Goal: Transaction & Acquisition: Purchase product/service

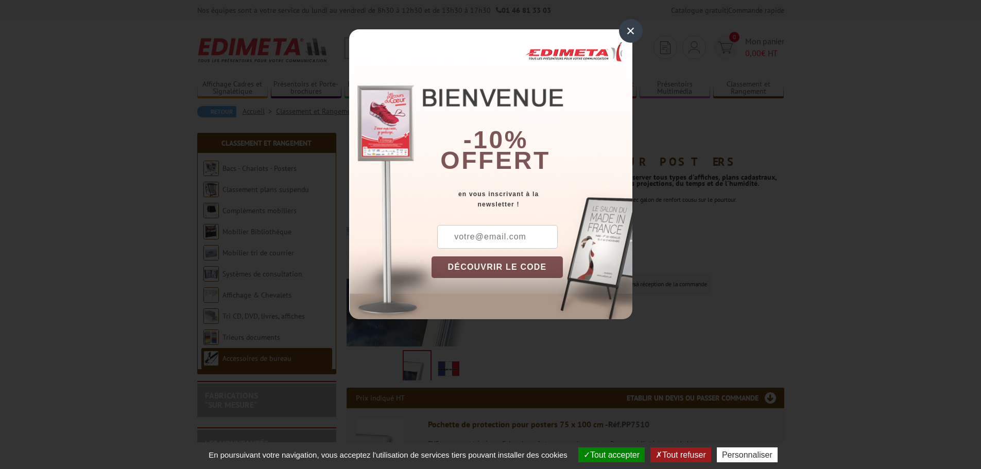
click at [632, 33] on div "×" at bounding box center [631, 31] width 24 height 24
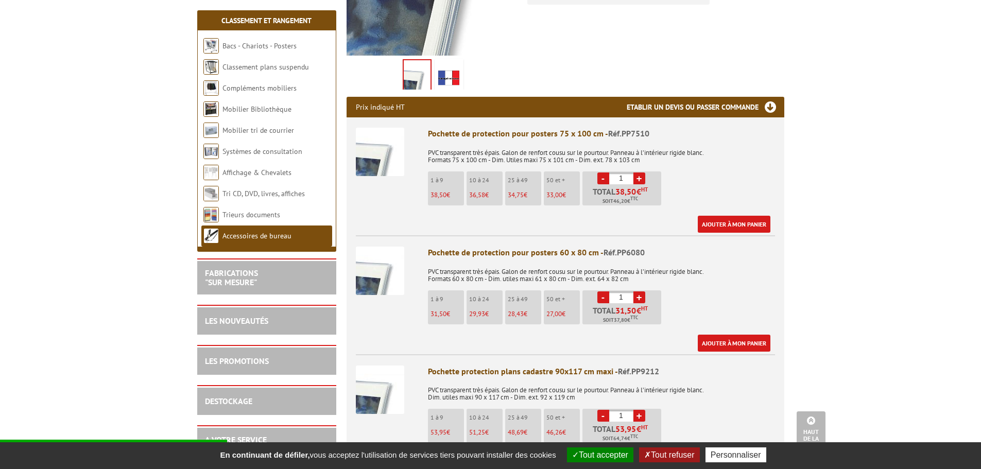
scroll to position [309, 0]
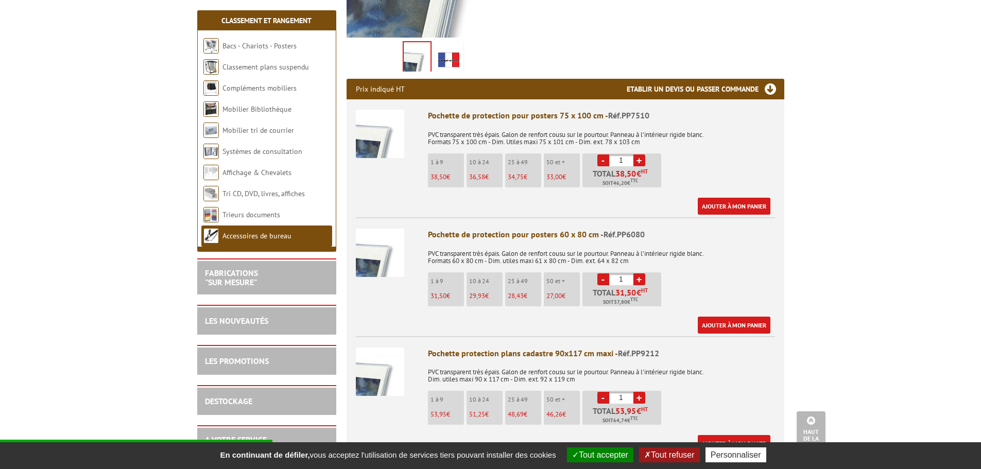
click at [443, 296] on span "31,50" at bounding box center [439, 295] width 16 height 9
click at [638, 277] on link "+" at bounding box center [639, 279] width 12 height 12
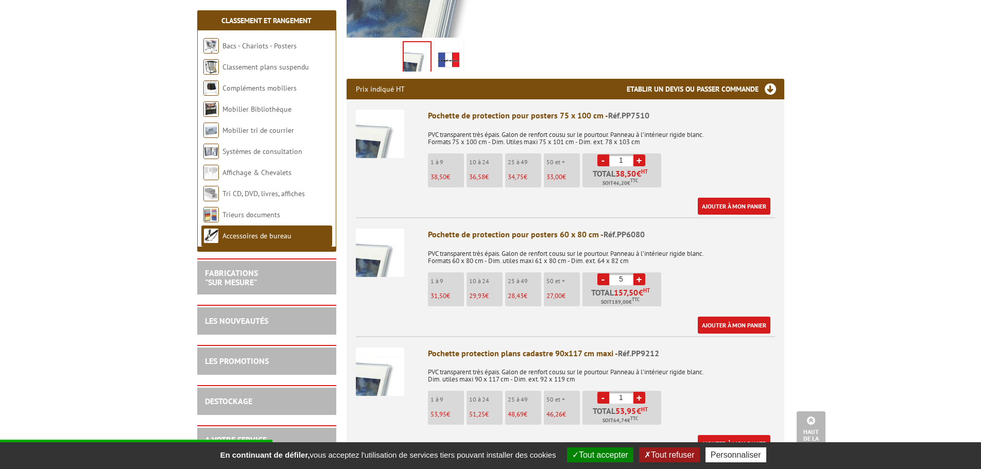
click at [638, 277] on link "+" at bounding box center [639, 279] width 12 height 12
click at [639, 277] on link "+" at bounding box center [639, 279] width 12 height 12
click at [640, 277] on link "+" at bounding box center [639, 279] width 12 height 12
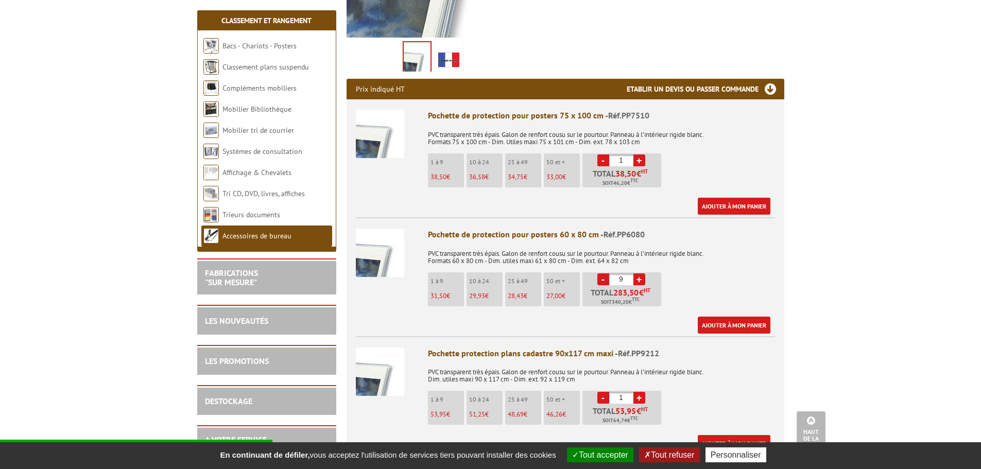
type input "10"
